Goal: Task Accomplishment & Management: Manage account settings

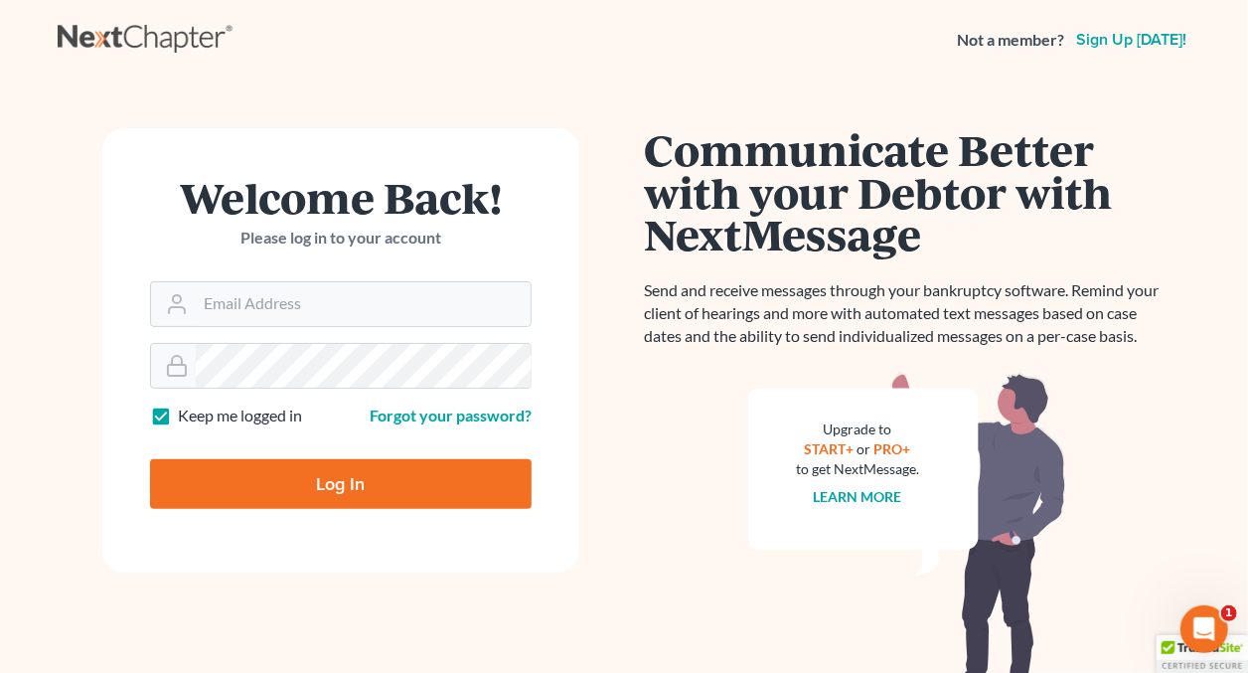
click at [178, 414] on label "Keep me logged in" at bounding box center [240, 415] width 124 height 23
click at [186, 414] on input "Keep me logged in" at bounding box center [192, 410] width 13 height 13
checkbox input "false"
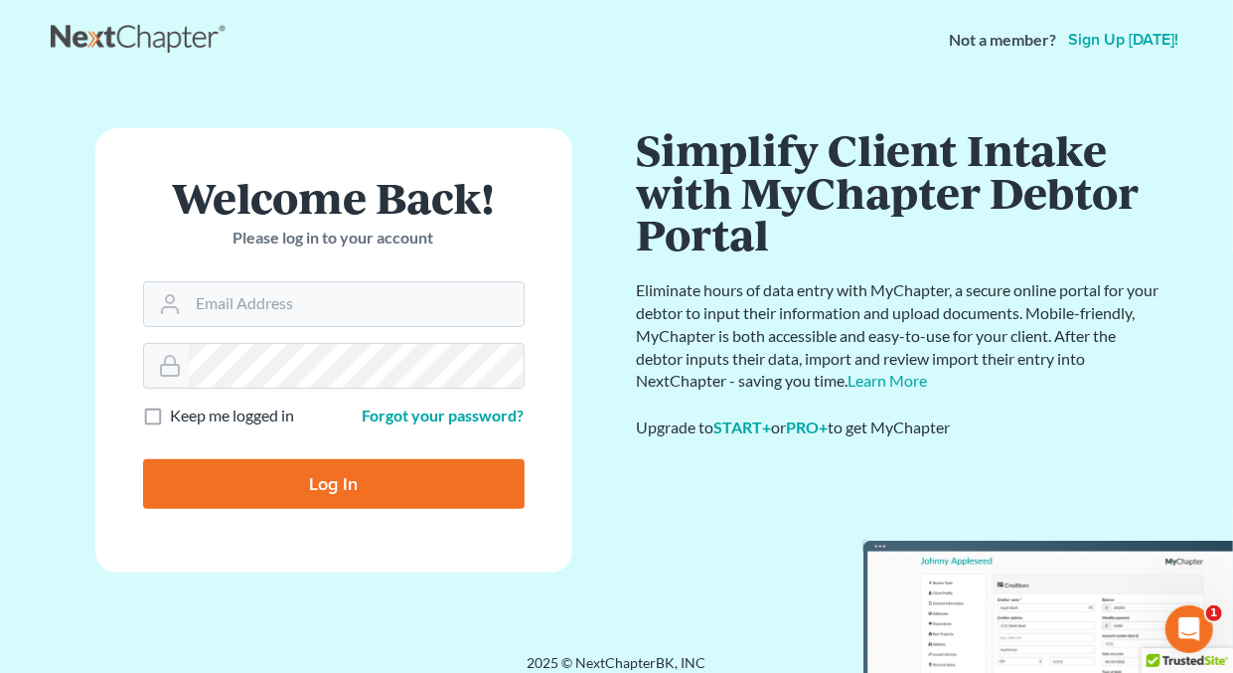
click at [318, 270] on div "Welcome Back! Please log in to your account" at bounding box center [334, 228] width 382 height 105
click at [322, 323] on input "Email Address" at bounding box center [356, 304] width 335 height 44
type input "holderesq_jh@bellsouth.net"
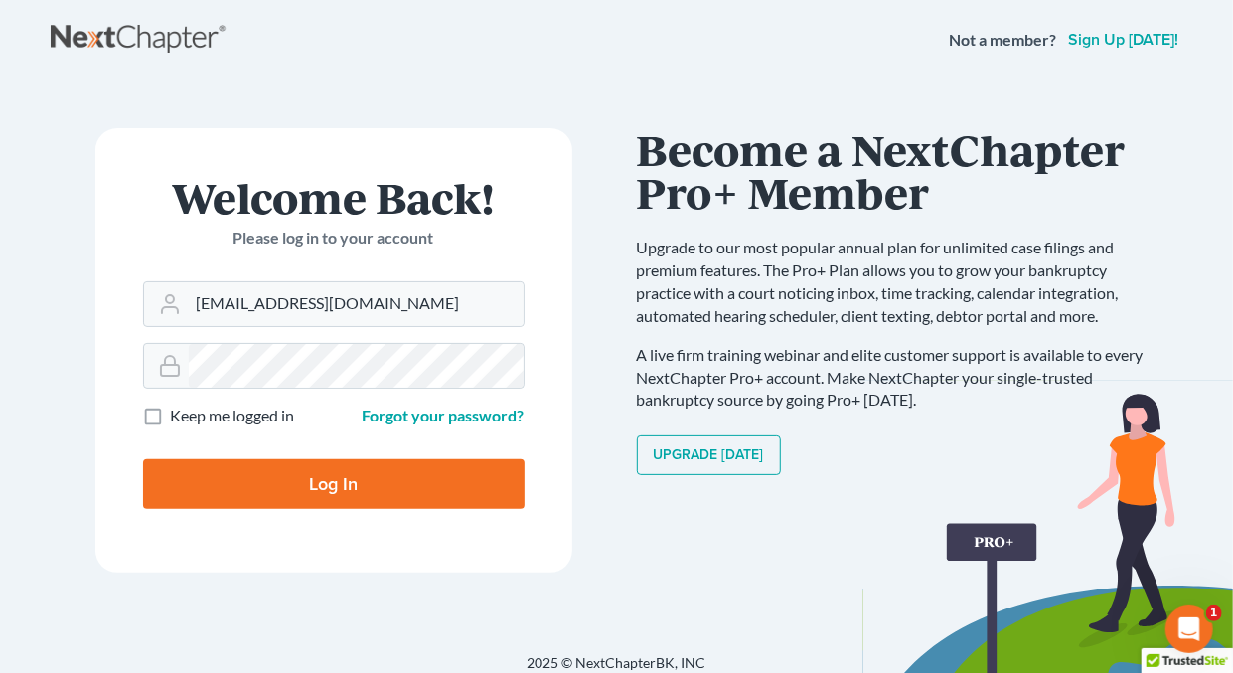
click at [336, 479] on input "Log In" at bounding box center [334, 484] width 382 height 50
type input "Thinking..."
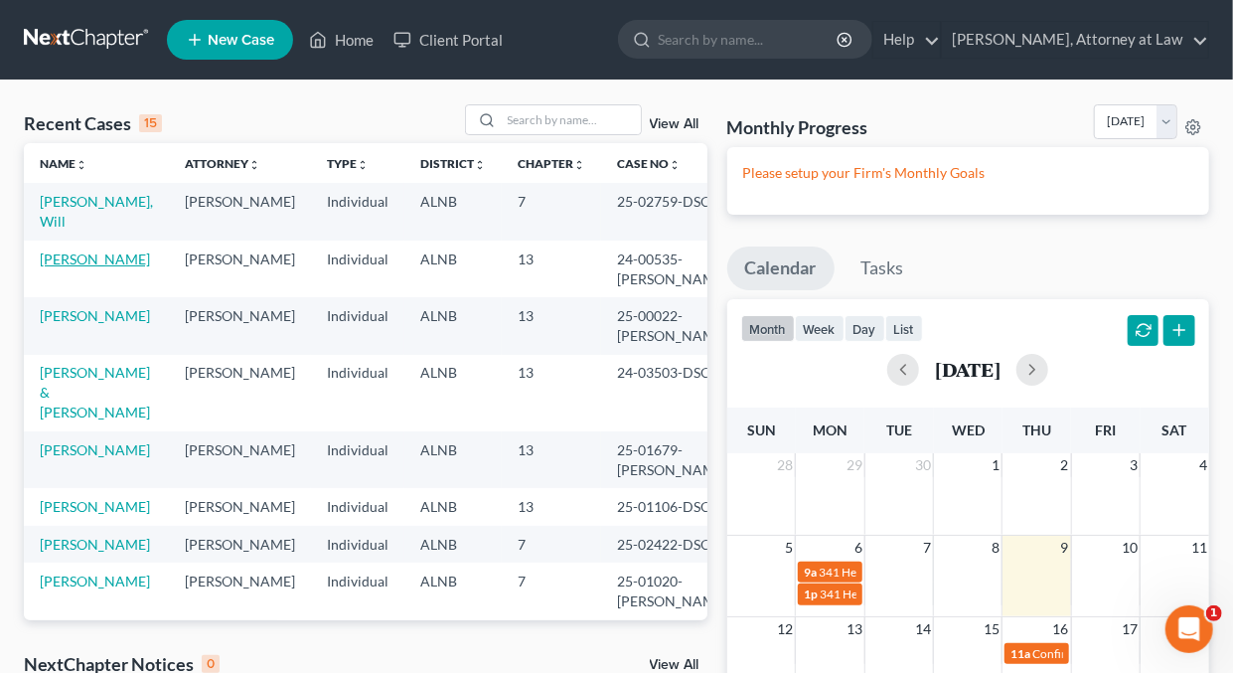
click at [113, 258] on link "Williams, Tandra" at bounding box center [95, 258] width 110 height 17
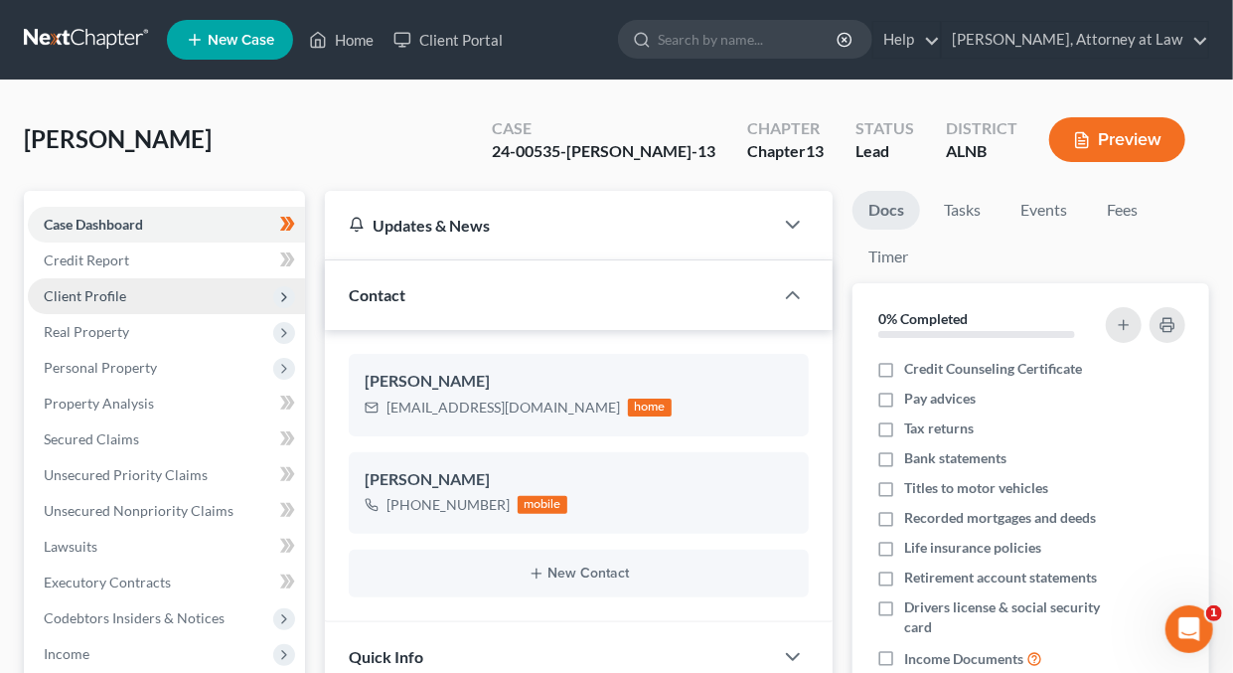
click at [103, 291] on span "Client Profile" at bounding box center [85, 295] width 82 height 17
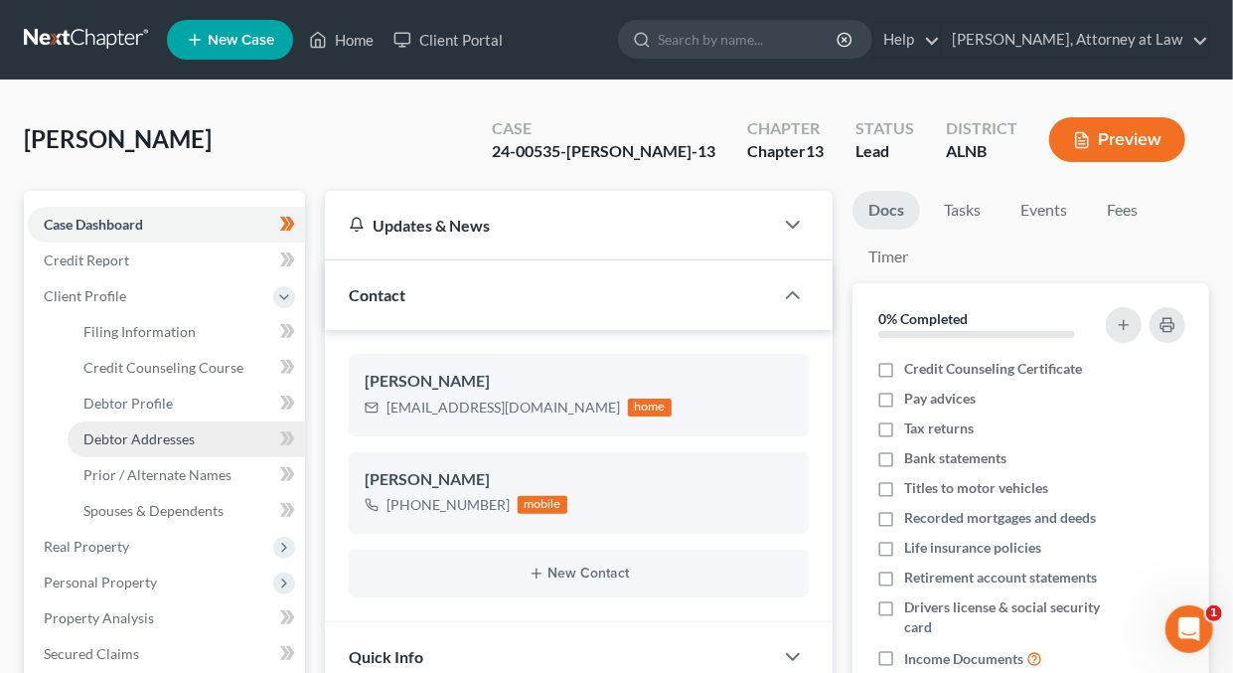
click at [156, 434] on span "Debtor Addresses" at bounding box center [138, 438] width 111 height 17
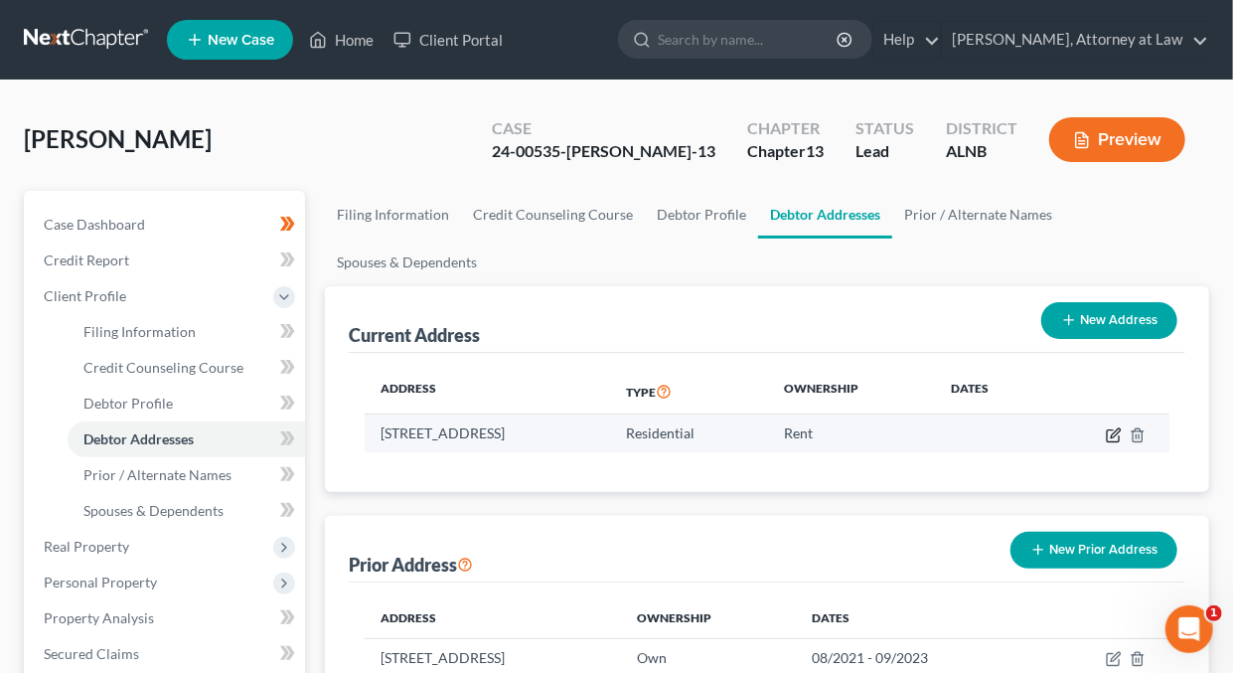
click at [1116, 433] on icon "button" at bounding box center [1115, 432] width 9 height 9
select select "0"
select select "36"
select select "0"
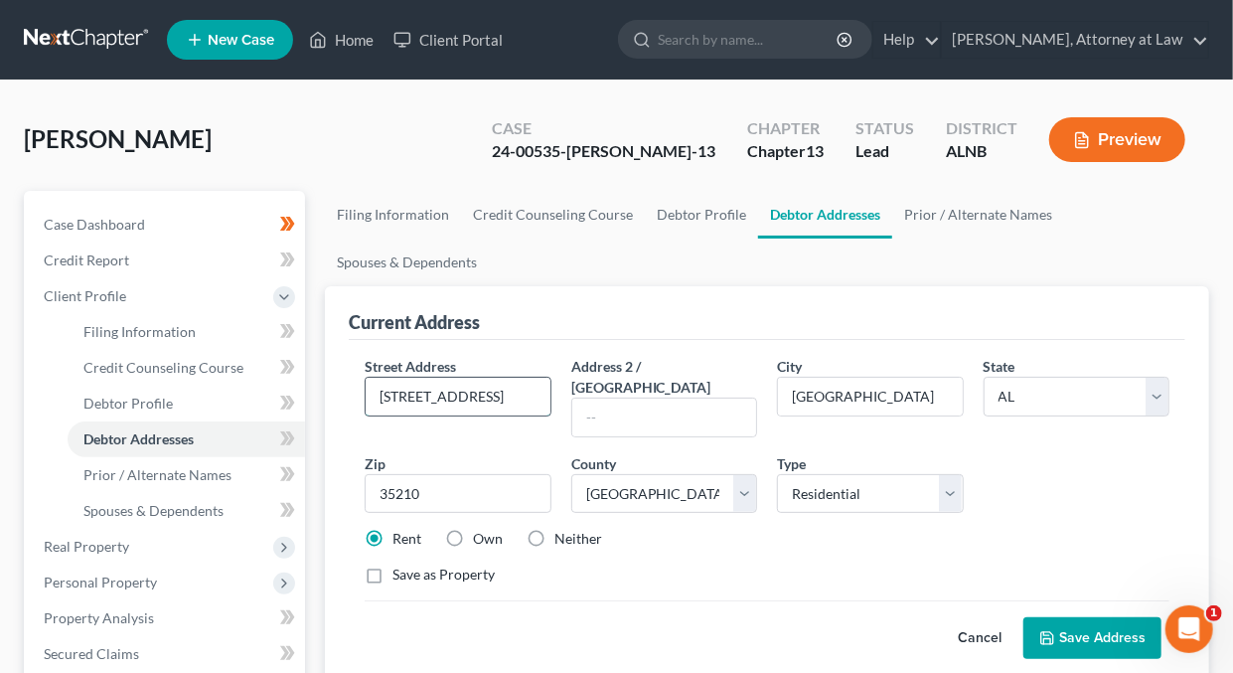
click at [384, 387] on input "7721 Sunrise Circle, Apt J" at bounding box center [458, 397] width 184 height 38
type input "J"
type input "736 Stonecrest Drive"
type input "35242"
click at [1073, 617] on button "Save Address" at bounding box center [1092, 638] width 138 height 42
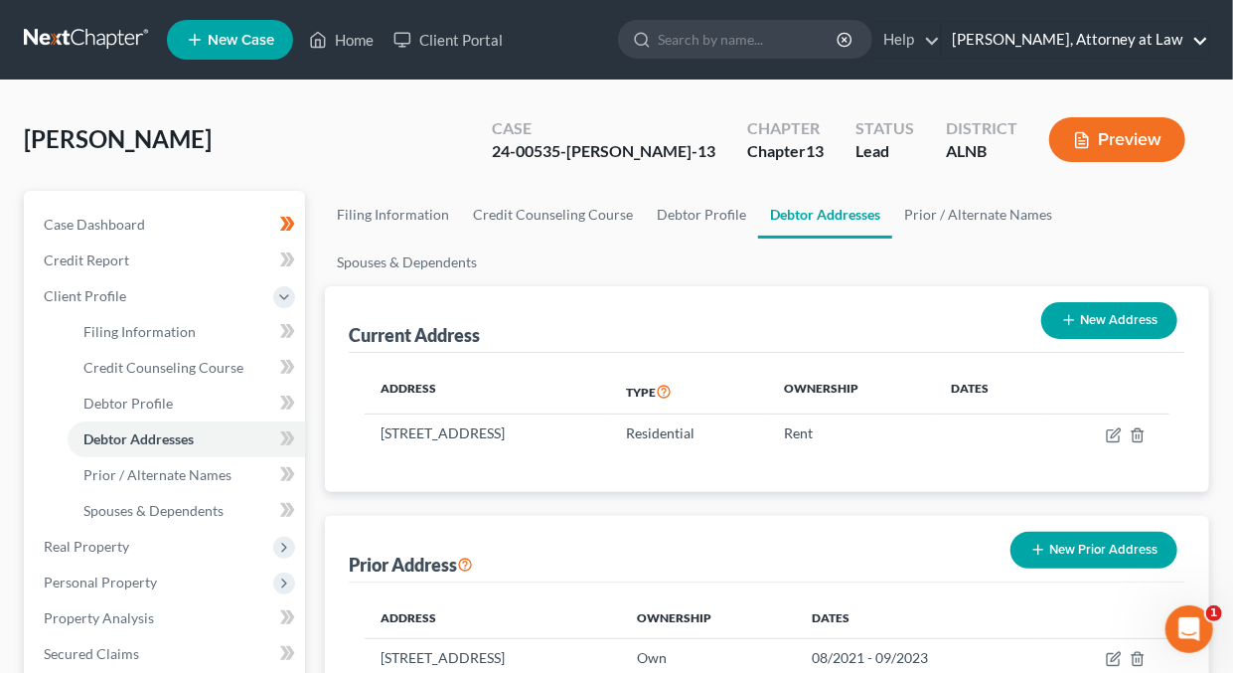
click at [1201, 40] on link "Daisy M. Holder, Attorney at Law" at bounding box center [1075, 40] width 266 height 36
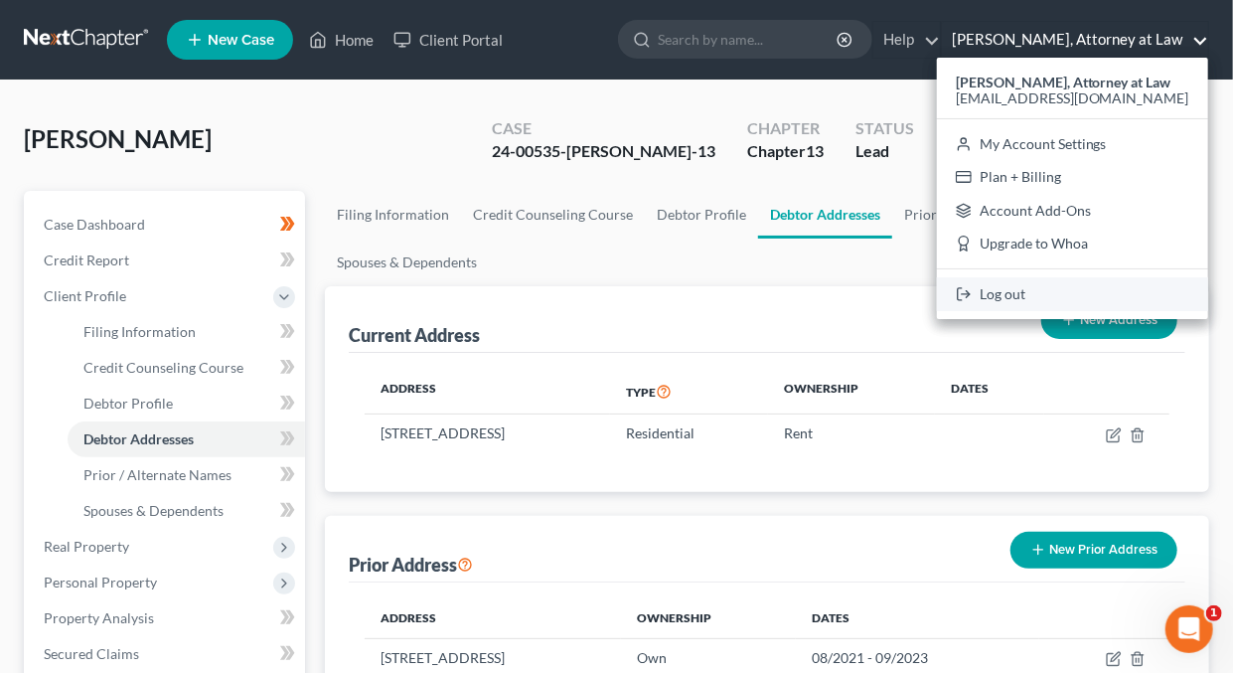
click at [1018, 291] on link "Log out" at bounding box center [1072, 294] width 271 height 34
